Goal: Find specific page/section: Find specific page/section

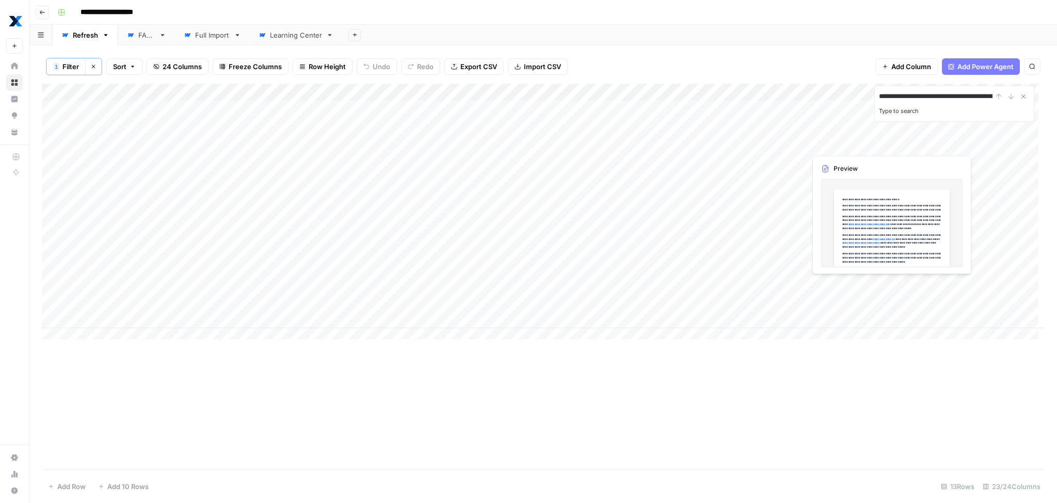
scroll to position [0, 62]
click at [300, 38] on div "Learning Center" at bounding box center [296, 35] width 52 height 10
type input "**********"
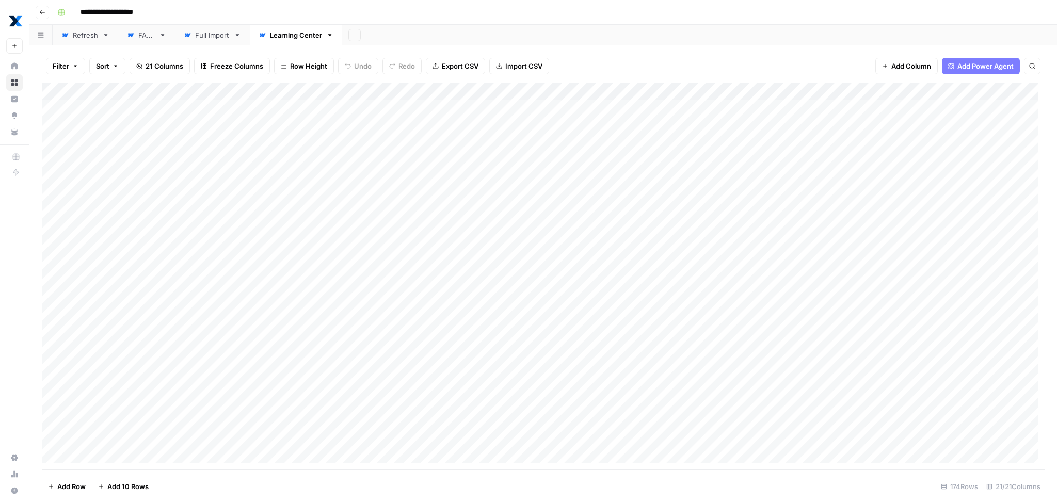
click at [73, 64] on icon "button" at bounding box center [75, 66] width 6 height 6
click at [117, 116] on button "Add Filter" at bounding box center [251, 116] width 384 height 13
click at [118, 117] on input "text" at bounding box center [122, 120] width 113 height 10
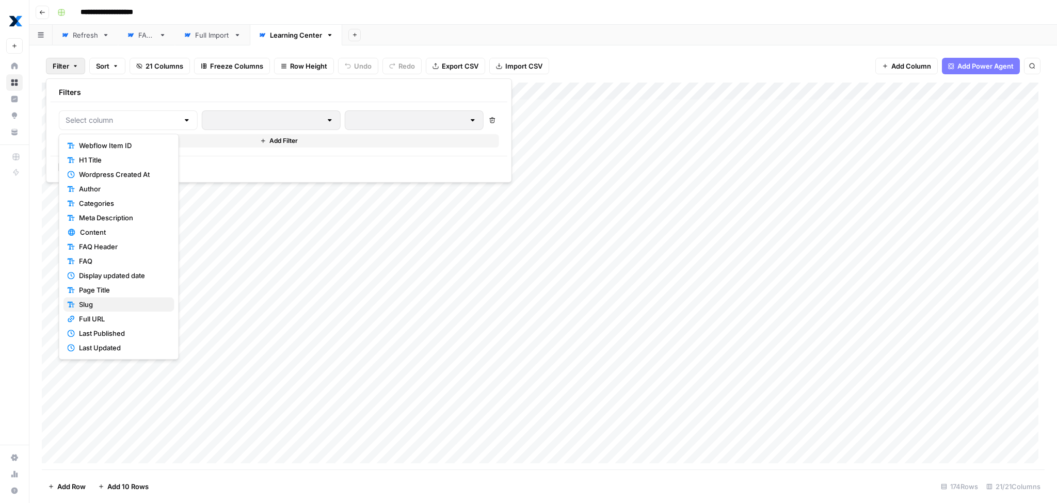
click at [114, 300] on span "Slug" at bounding box center [122, 304] width 87 height 10
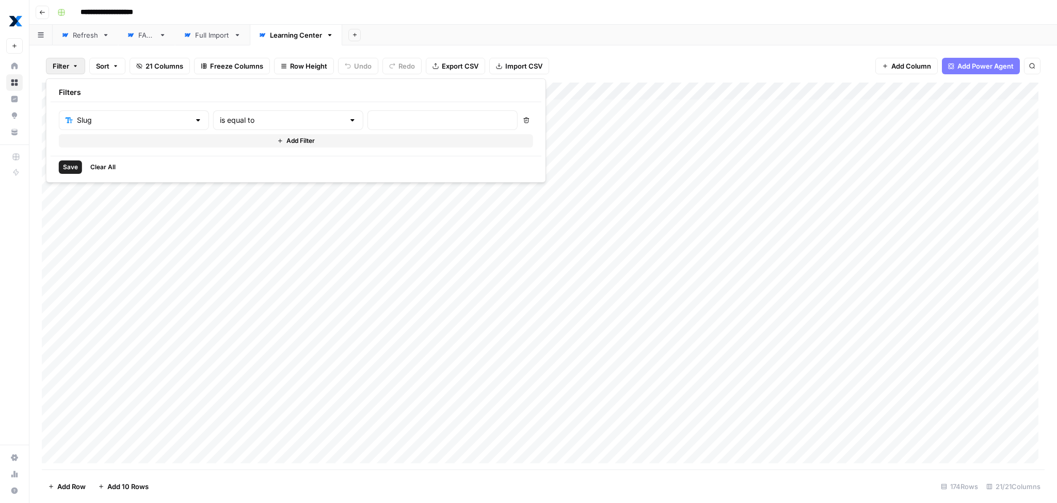
click at [263, 128] on div "is equal to" at bounding box center [288, 120] width 150 height 20
click at [247, 172] on span "contains" at bounding box center [244, 174] width 101 height 10
type input "contains"
click at [374, 118] on input "text" at bounding box center [442, 120] width 137 height 10
paste input "/learning-center/preventive-vs-predictive-maintenance"
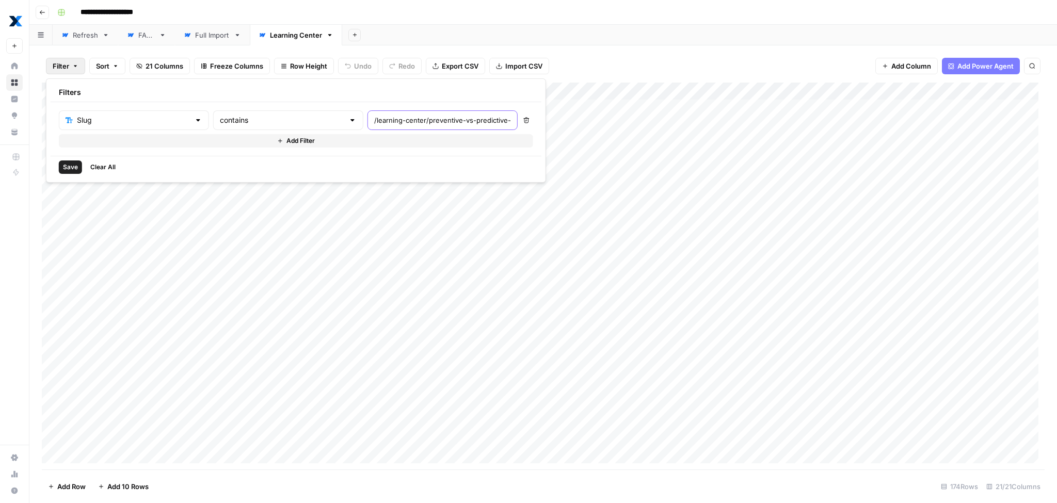
scroll to position [0, 66]
type input "/learning-center/preventive-vs-predictive-maintenance"
click at [64, 167] on span "Save" at bounding box center [70, 167] width 15 height 9
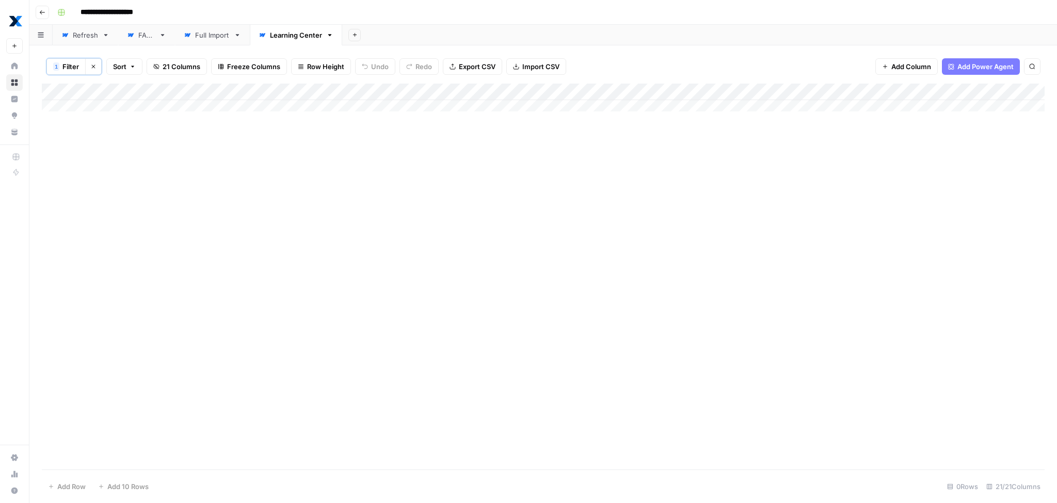
click at [78, 64] on span "Filter" at bounding box center [70, 66] width 17 height 10
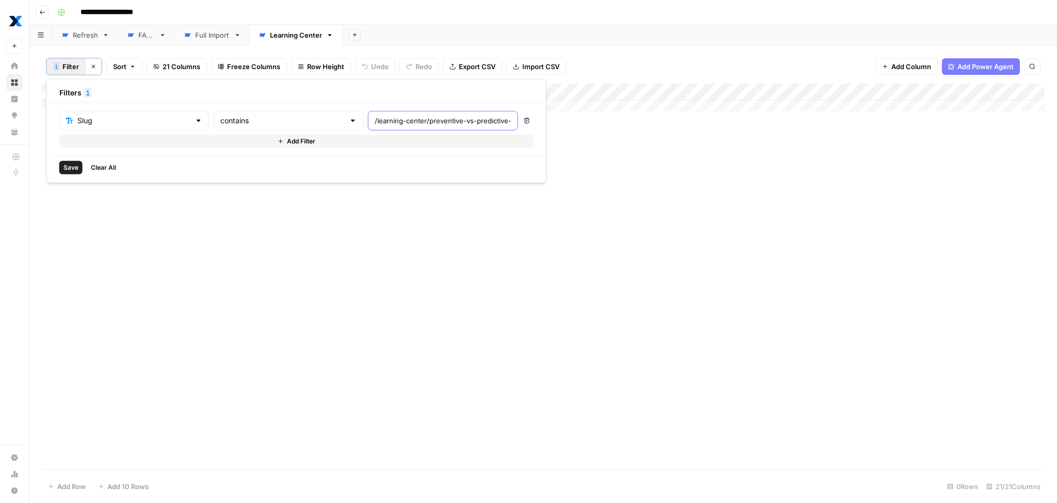
drag, startPoint x: 370, startPoint y: 120, endPoint x: 242, endPoint y: 114, distance: 127.6
click at [243, 114] on div "Slug contains /learning-center/preventive-vs-predictive-maintenance" at bounding box center [288, 121] width 459 height 20
type input "/preventive-vs-predictive-maintenance"
click at [71, 170] on span "Save" at bounding box center [70, 167] width 15 height 9
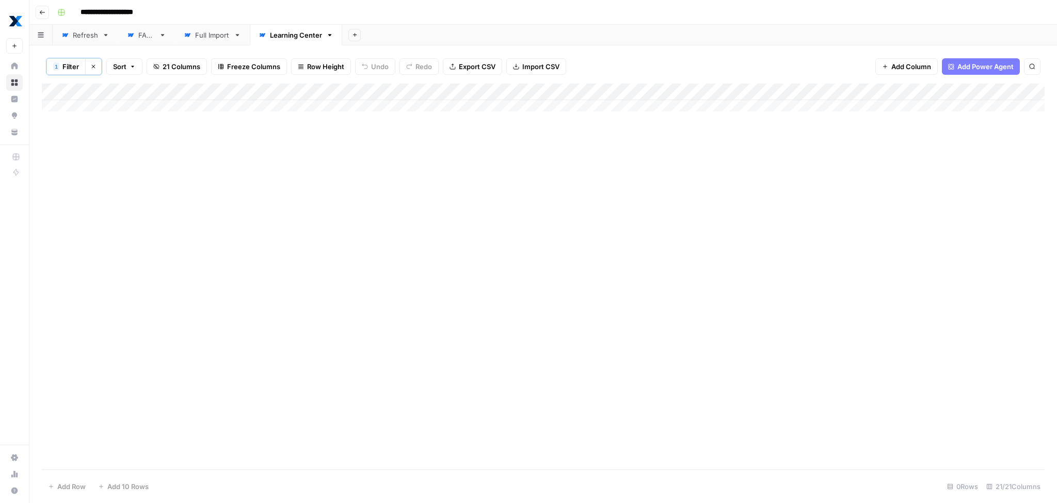
click at [74, 65] on span "Filter" at bounding box center [70, 66] width 17 height 10
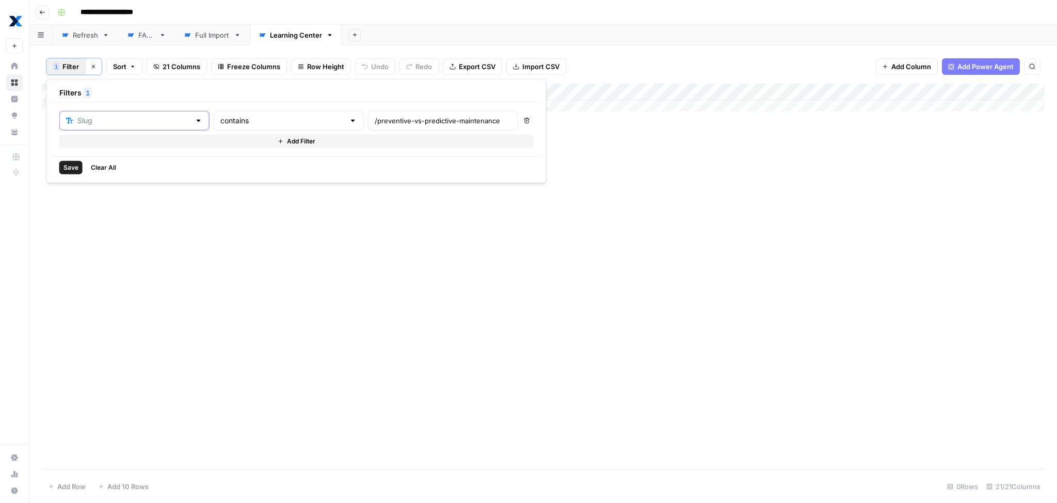
click at [133, 124] on input "text" at bounding box center [133, 121] width 113 height 10
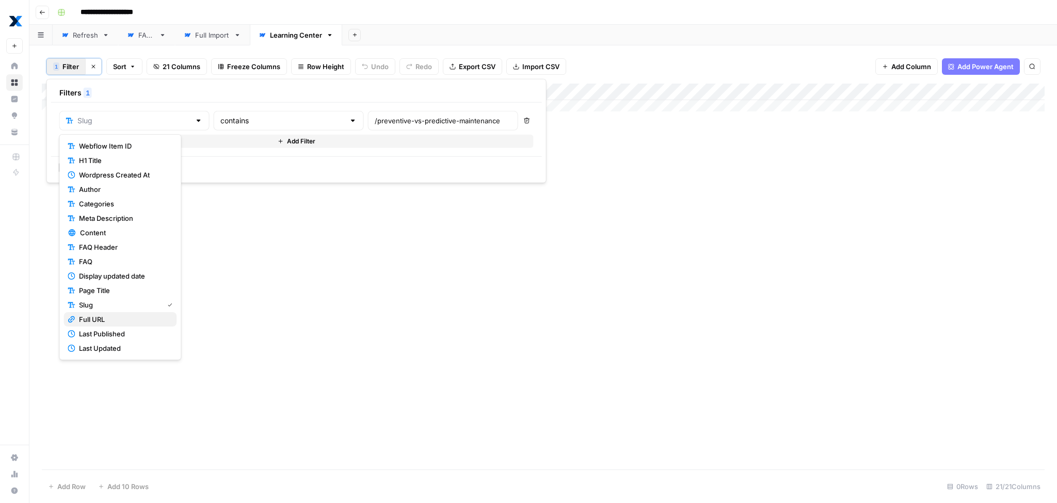
click at [123, 318] on span "Full URL" at bounding box center [123, 319] width 89 height 10
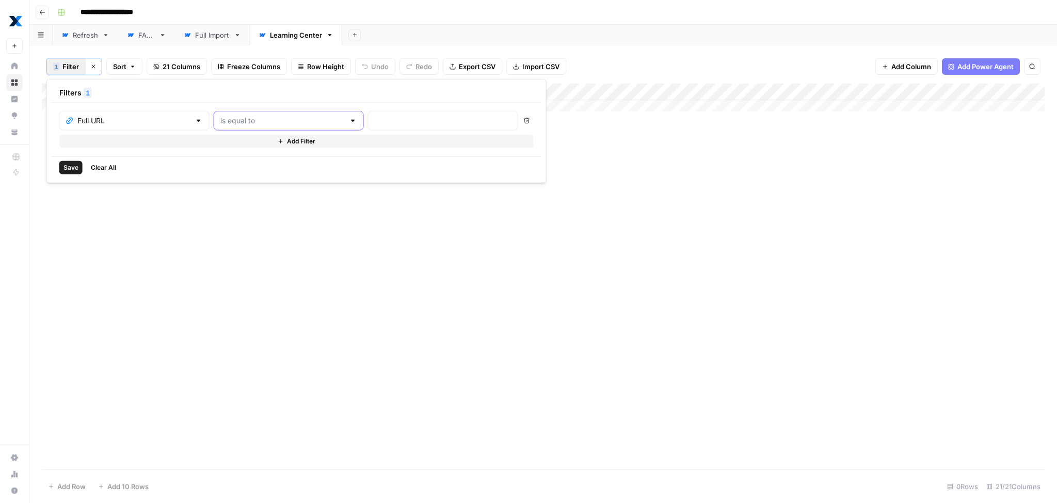
click at [229, 116] on input "text" at bounding box center [282, 121] width 124 height 10
click at [217, 174] on span "contains" at bounding box center [245, 175] width 101 height 10
type input "contains"
click at [375, 121] on input "text" at bounding box center [443, 121] width 137 height 10
paste input "/learning-center/preventive-vs-predictive-maintenance"
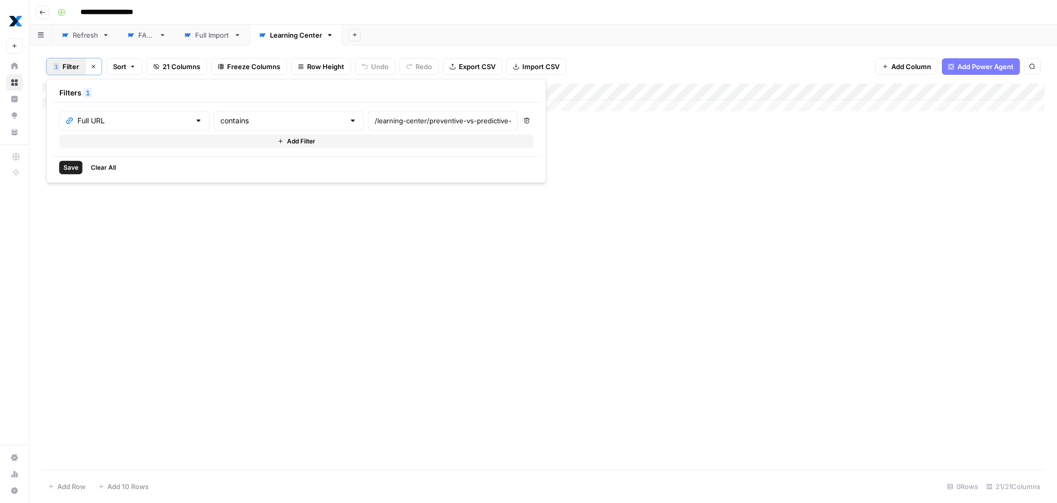
drag, startPoint x: 373, startPoint y: 120, endPoint x: 163, endPoint y: 111, distance: 210.2
click at [163, 111] on div "Full URL contains /learning-center/preventive-vs-predictive-maintenance" at bounding box center [288, 121] width 459 height 20
click at [375, 118] on input "/learning-center/preventive-vs-predictive-maintenance" at bounding box center [443, 121] width 137 height 10
type input "preventive-vs-predictive-maintenance"
click at [440, 245] on div "Add Column" at bounding box center [543, 277] width 1002 height 386
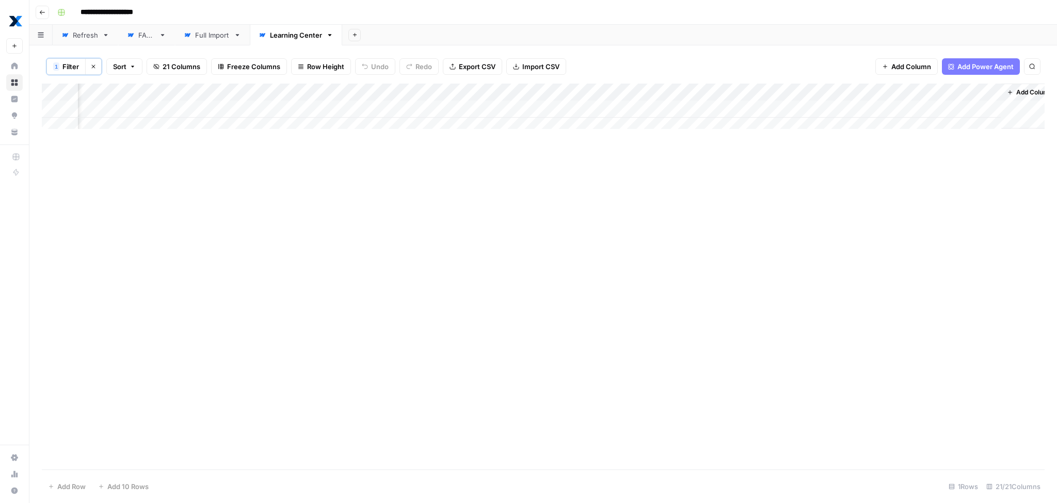
scroll to position [0, 1801]
click at [767, 112] on div "Add Column" at bounding box center [543, 110] width 1002 height 52
type textarea "**********"
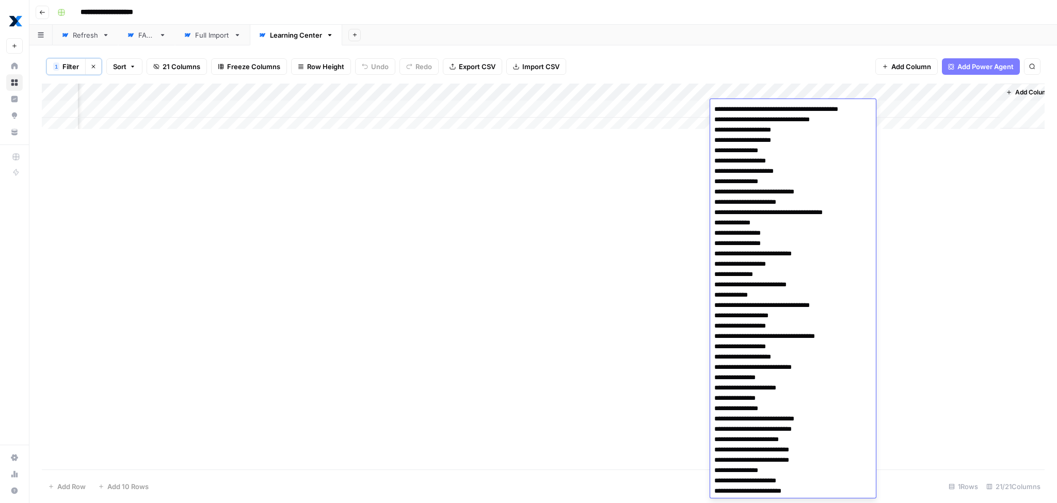
scroll to position [441, 0]
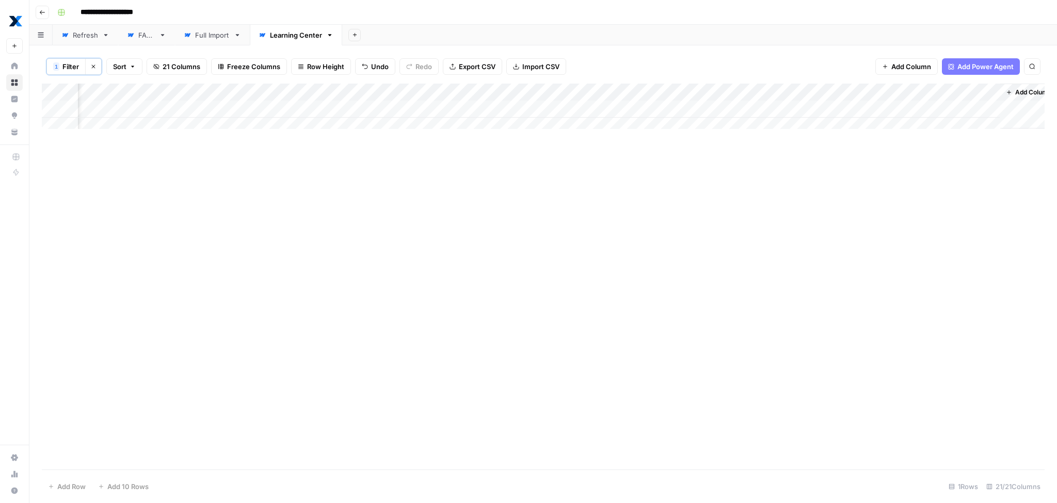
click at [896, 227] on div "Add Column" at bounding box center [543, 277] width 1002 height 386
click at [860, 109] on div "Add Column" at bounding box center [543, 110] width 1002 height 52
